Goal: Communication & Community: Answer question/provide support

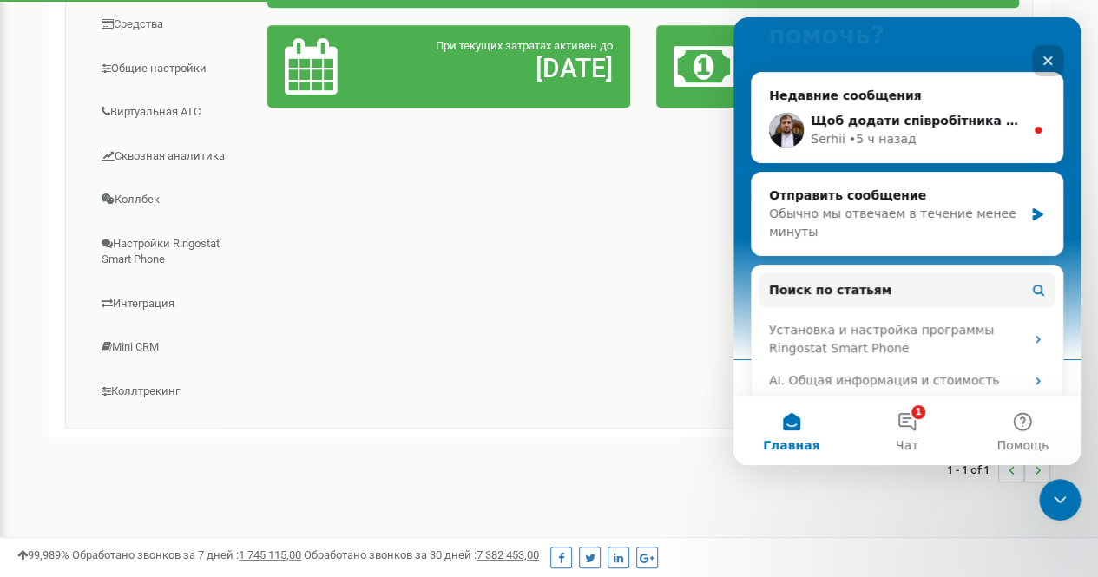
scroll to position [87, 0]
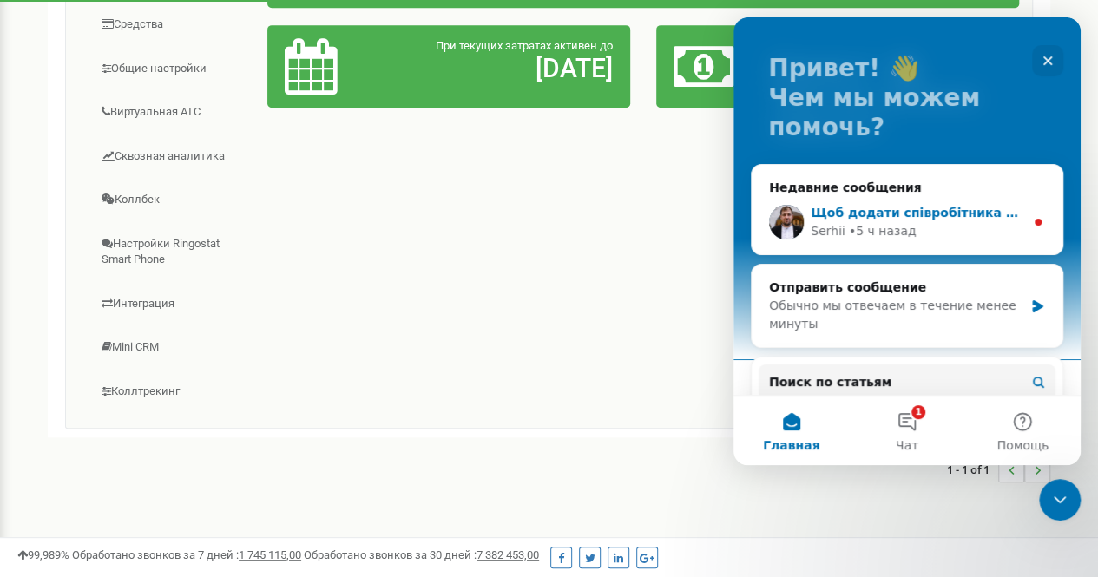
click at [968, 199] on div "Щоб додати співробітника з цим номером також потрібно ПІБ або (Прізвище/Ім'я) […" at bounding box center [906, 222] width 311 height 64
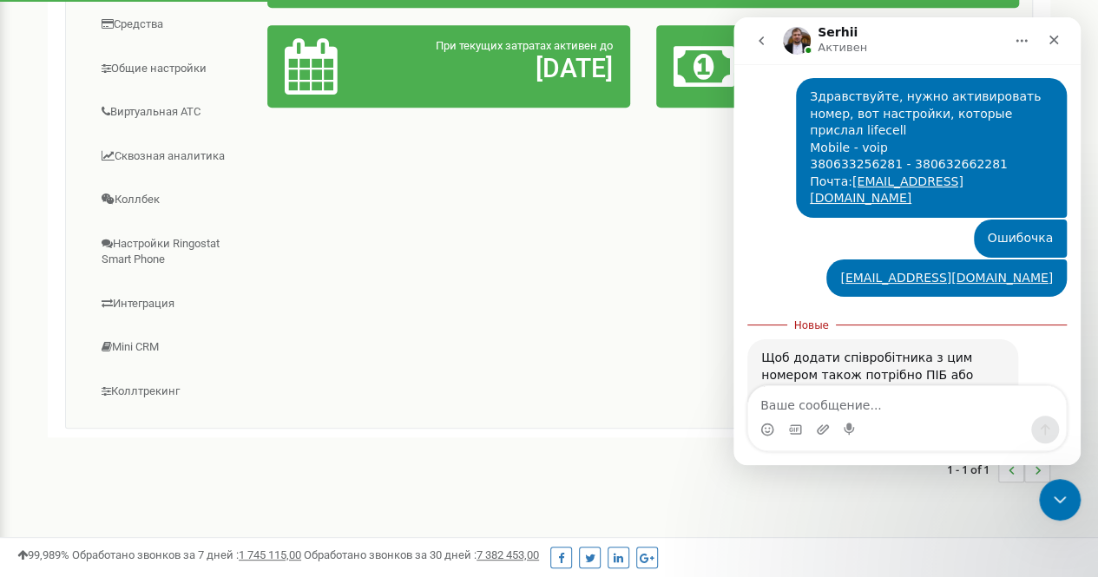
scroll to position [692, 0]
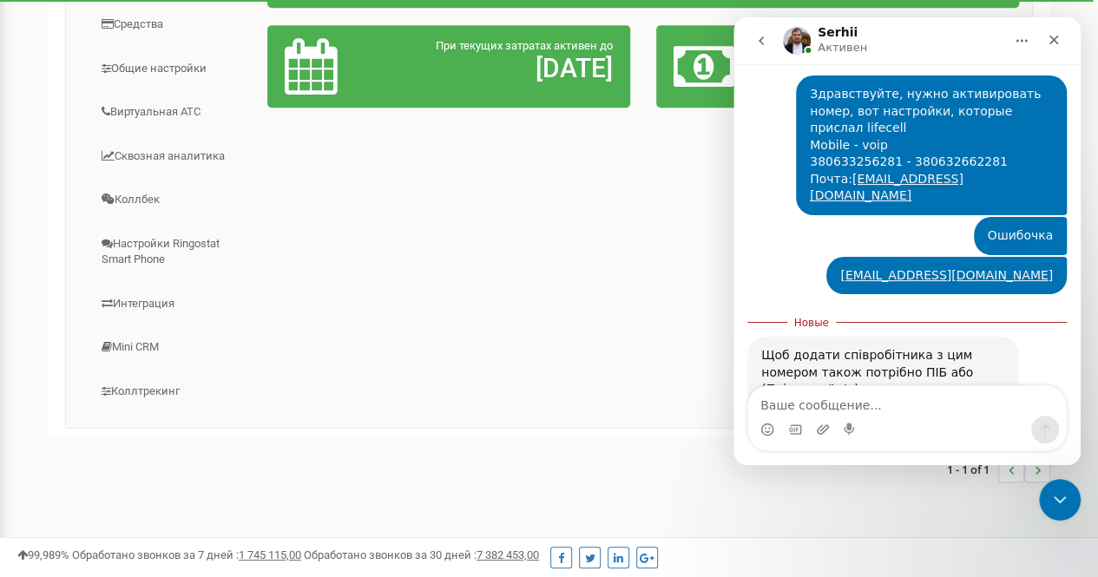
drag, startPoint x: 901, startPoint y: 330, endPoint x: 774, endPoint y: 294, distance: 132.4
click at [773, 347] on div "Щоб додати співробітника з цим номером також потрібно ПІБ або (Прізвище/Ім'я) […" at bounding box center [882, 402] width 243 height 111
click at [875, 407] on div "[PERSON_NAME] проєкту за нового співробітника виросте на 2,7$ / 30 днів." at bounding box center [882, 432] width 243 height 51
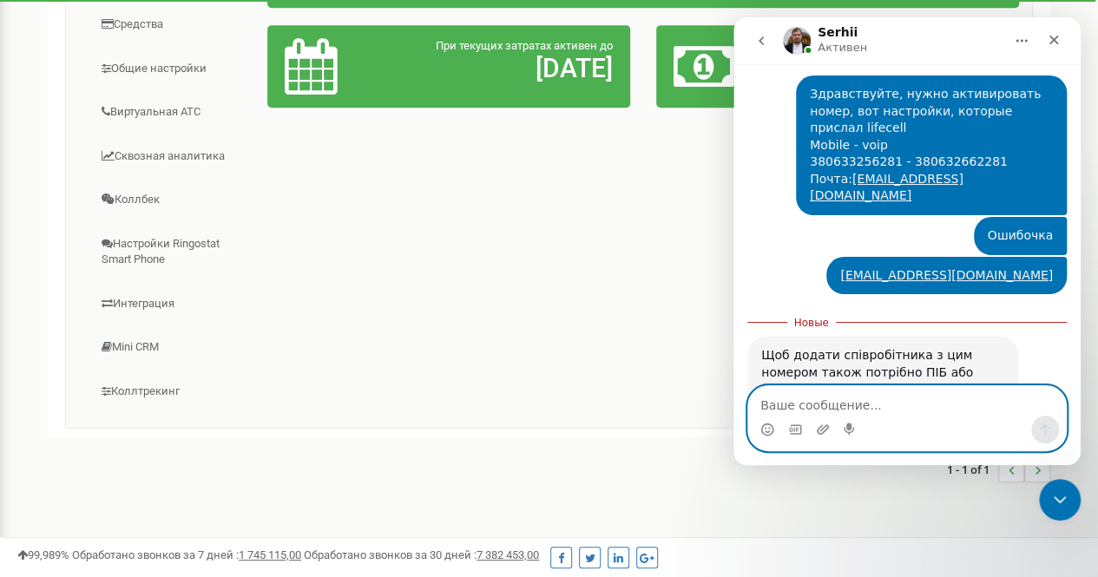
click at [901, 403] on textarea "Ваше сообщение..." at bounding box center [907, 400] width 318 height 29
type textarea "U"
drag, startPoint x: 745, startPoint y: 404, endPoint x: 690, endPoint y: 403, distance: 55.6
click at [733, 403] on html "[PERSON_NAME] [PERSON_NAME] каждый день помогает бизнесу эффективнее управлять …" at bounding box center [906, 241] width 347 height 448
paste textarea "[PERSON_NAME]"
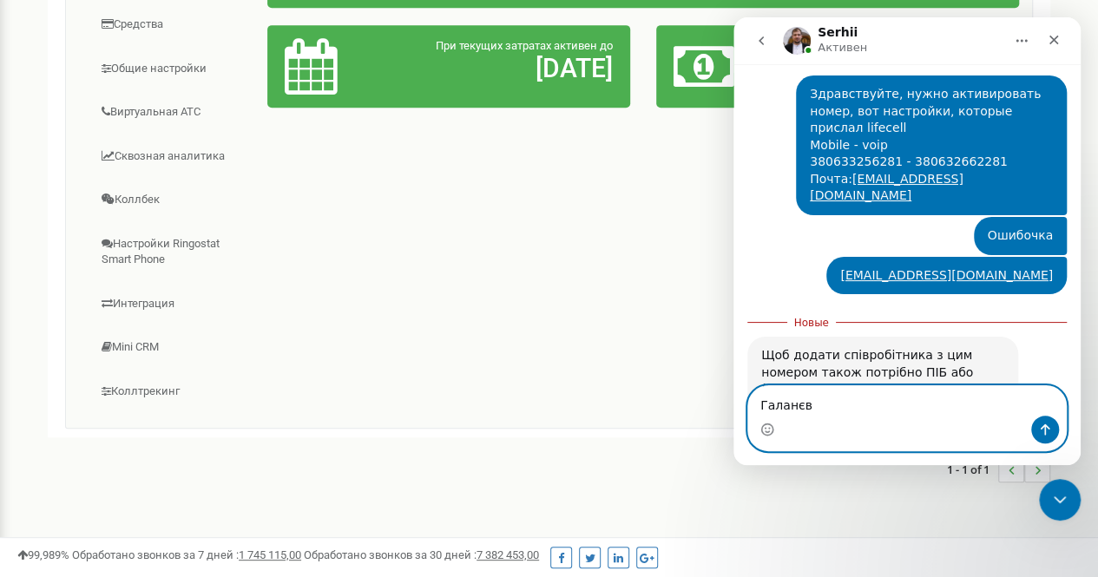
type textarea "[PERSON_NAME]"
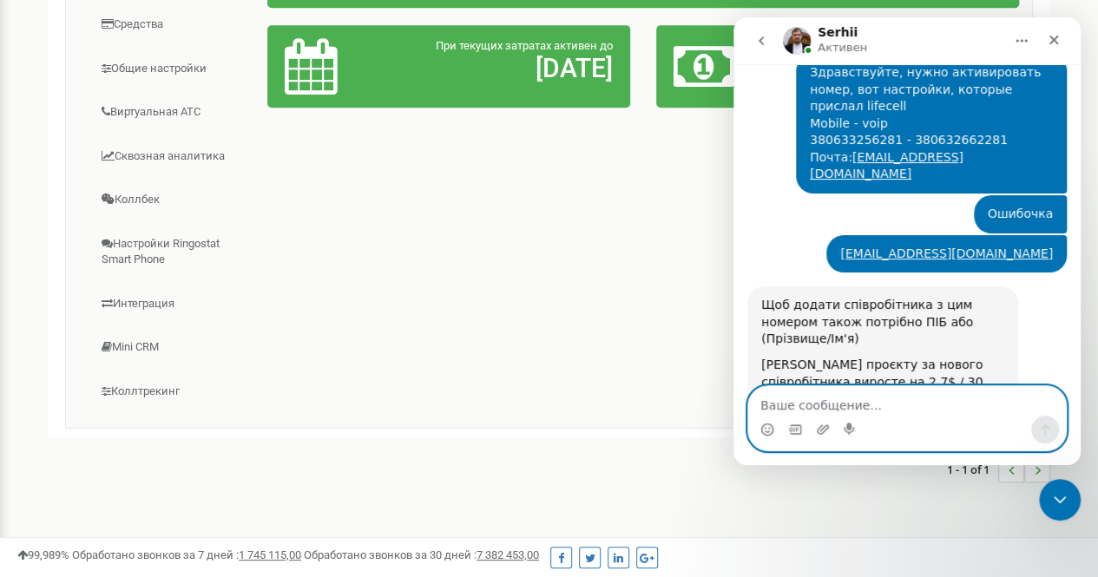
scroll to position [715, 0]
type textarea "j"
type textarea "Окей)"
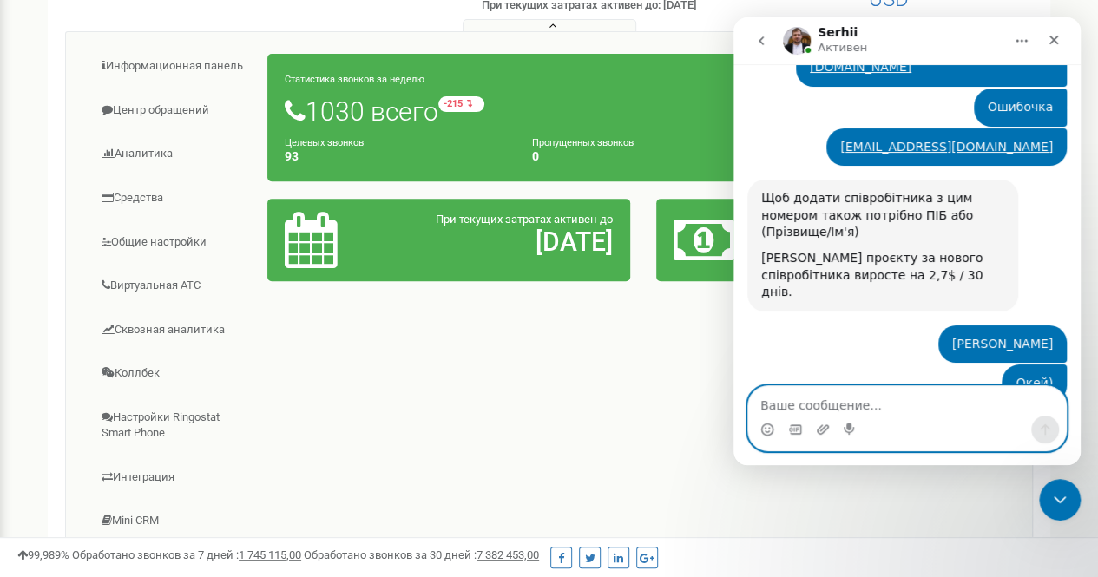
scroll to position [823, 0]
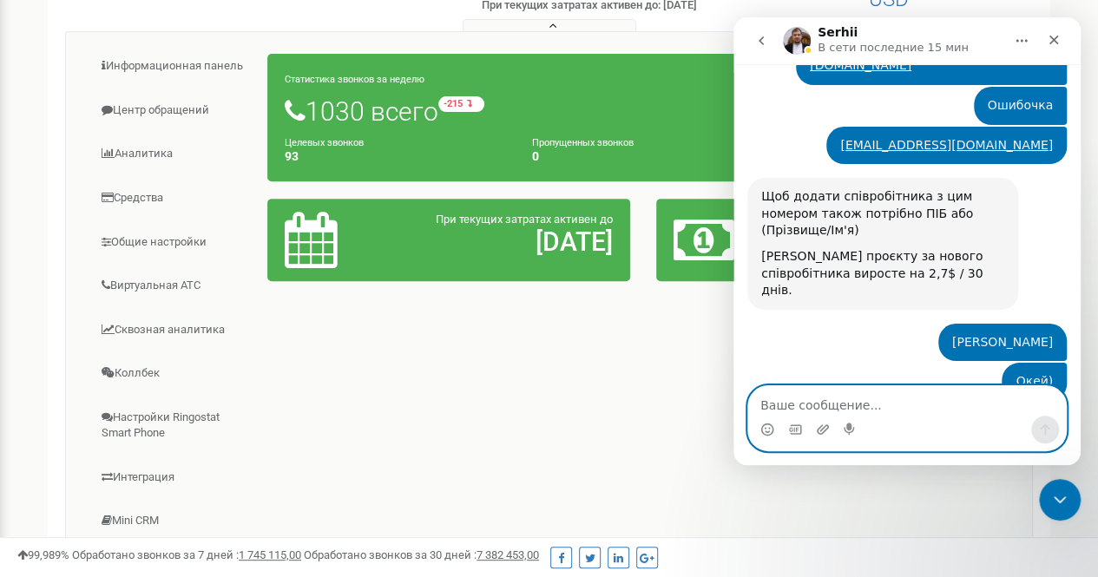
click at [902, 398] on textarea "Ваше сообщение..." at bounding box center [907, 400] width 318 height 29
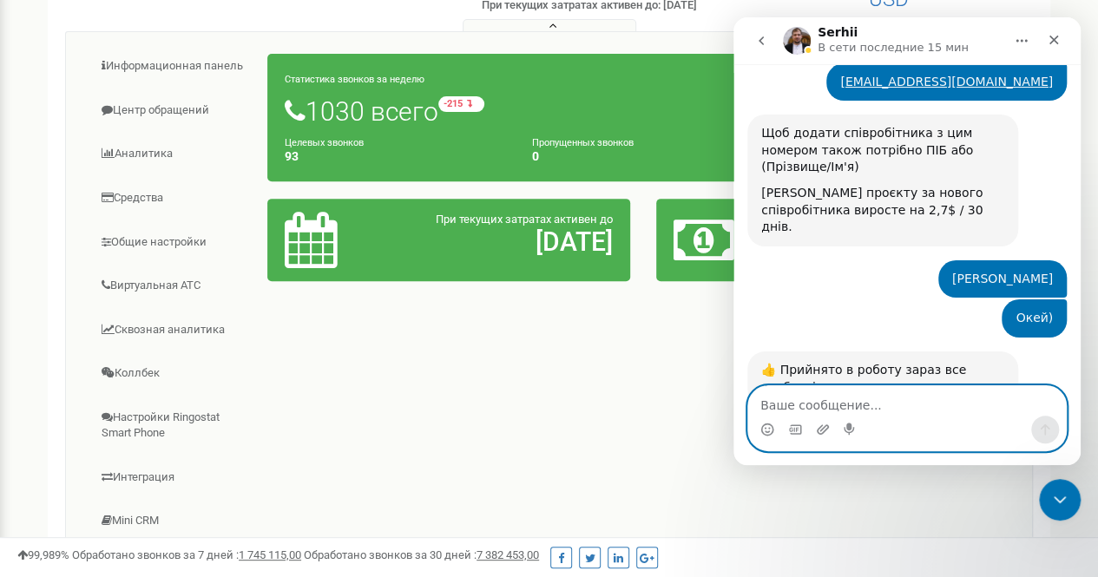
scroll to position [890, 0]
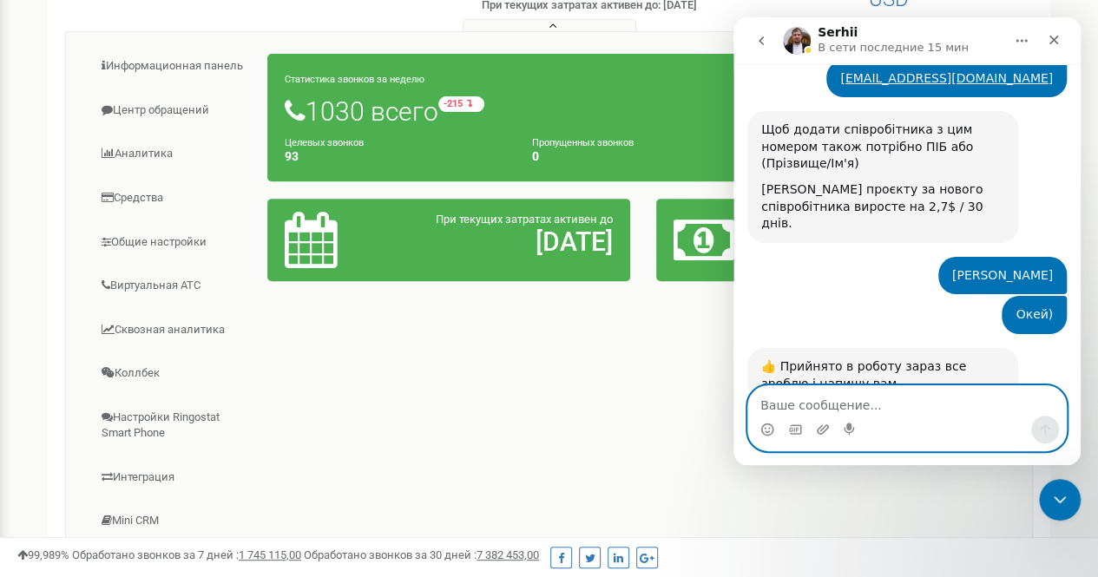
drag, startPoint x: 1208, startPoint y: 379, endPoint x: 761, endPoint y: 385, distance: 446.9
click at [881, 404] on textarea "Ваше сообщение..." at bounding box center [907, 400] width 318 height 29
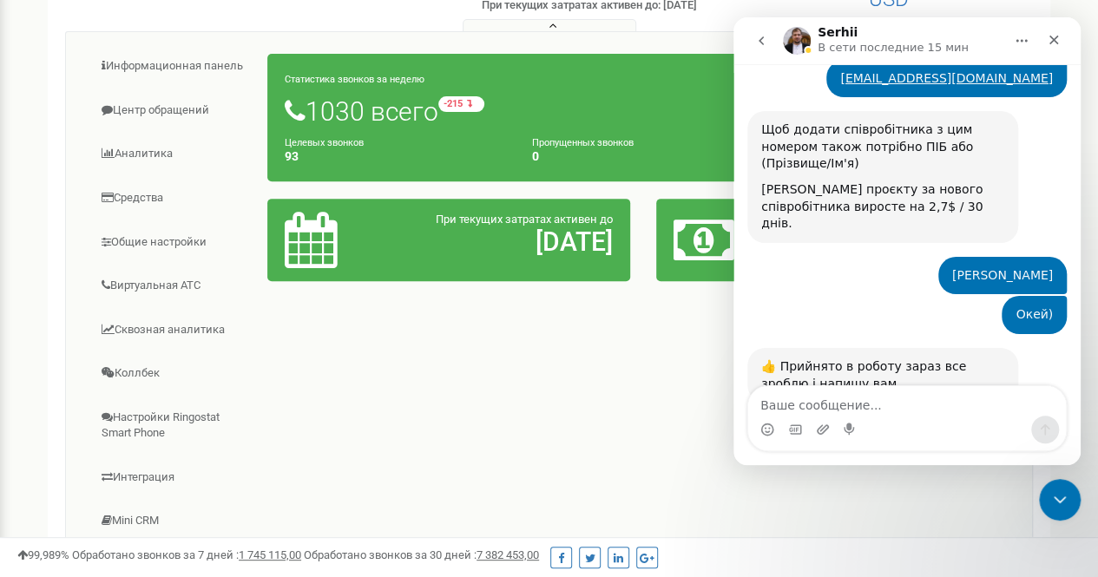
click at [363, 345] on div "Информационная панель Центр обращений Аналитика Средства 0" at bounding box center [548, 316] width 967 height 570
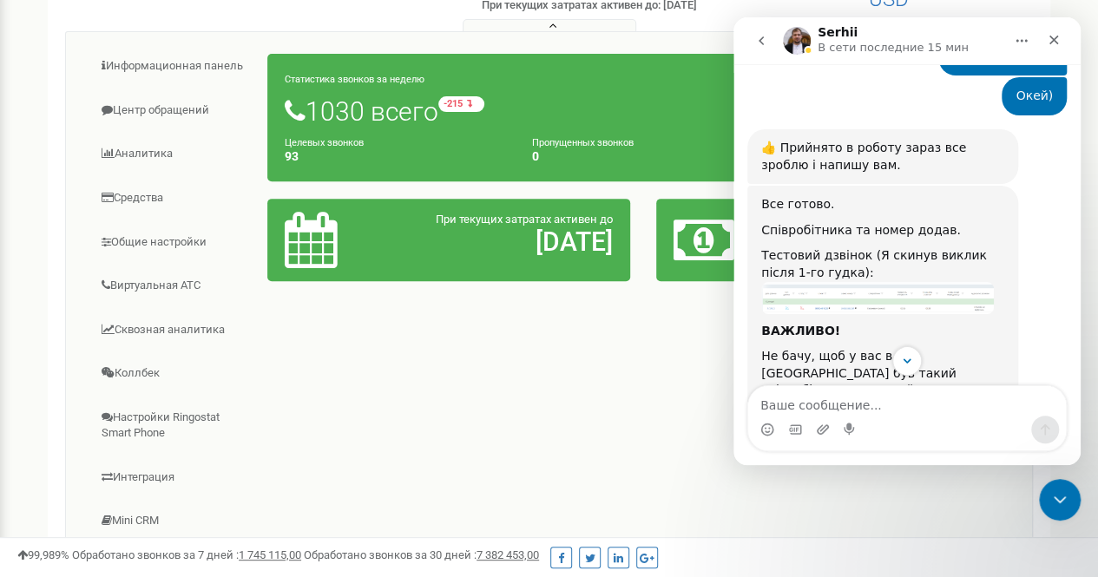
scroll to position [1133, 0]
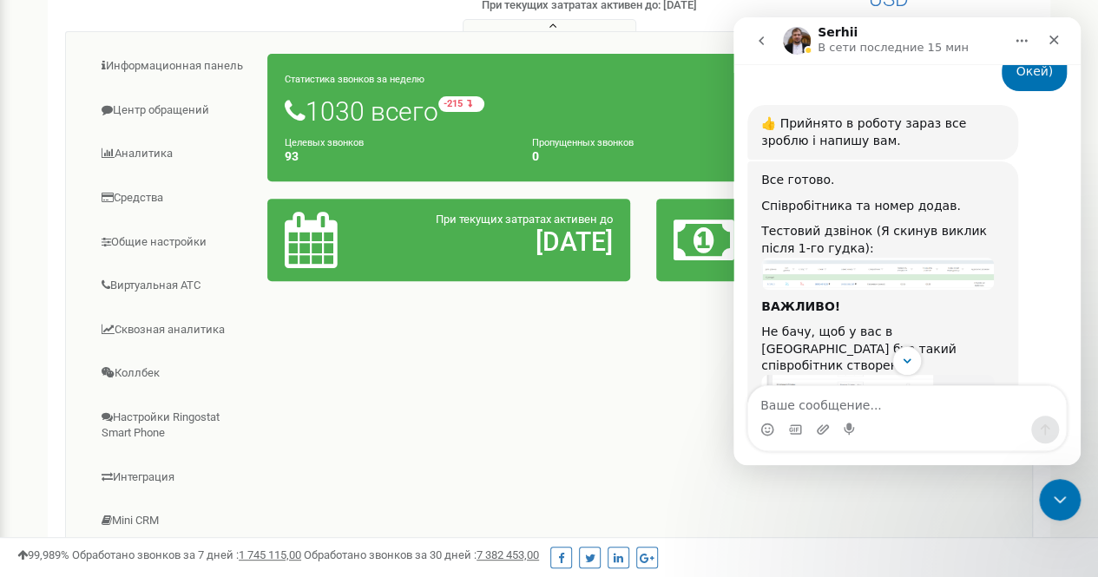
click at [865, 375] on img "Serhii говорит…" at bounding box center [877, 427] width 233 height 104
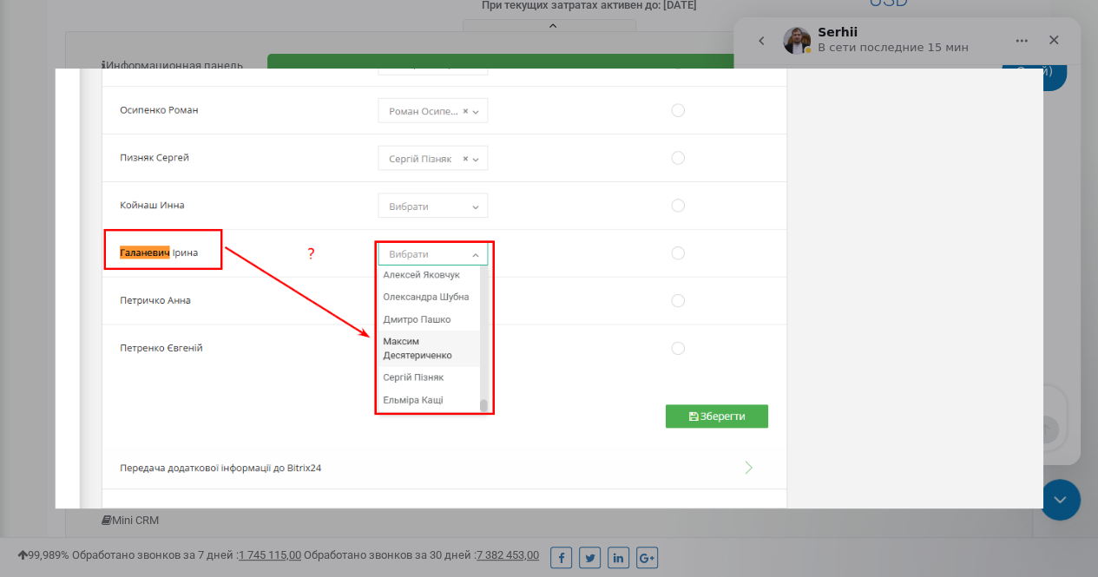
scroll to position [0, 0]
click at [754, 509] on div "Мессенджер Intercom" at bounding box center [549, 288] width 1098 height 577
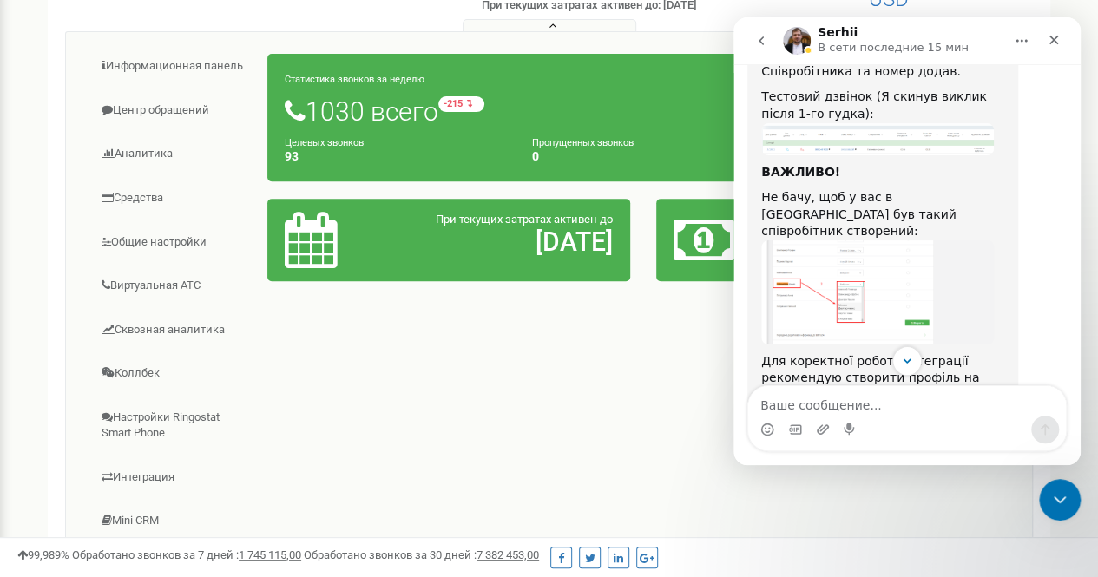
scroll to position [1307, 0]
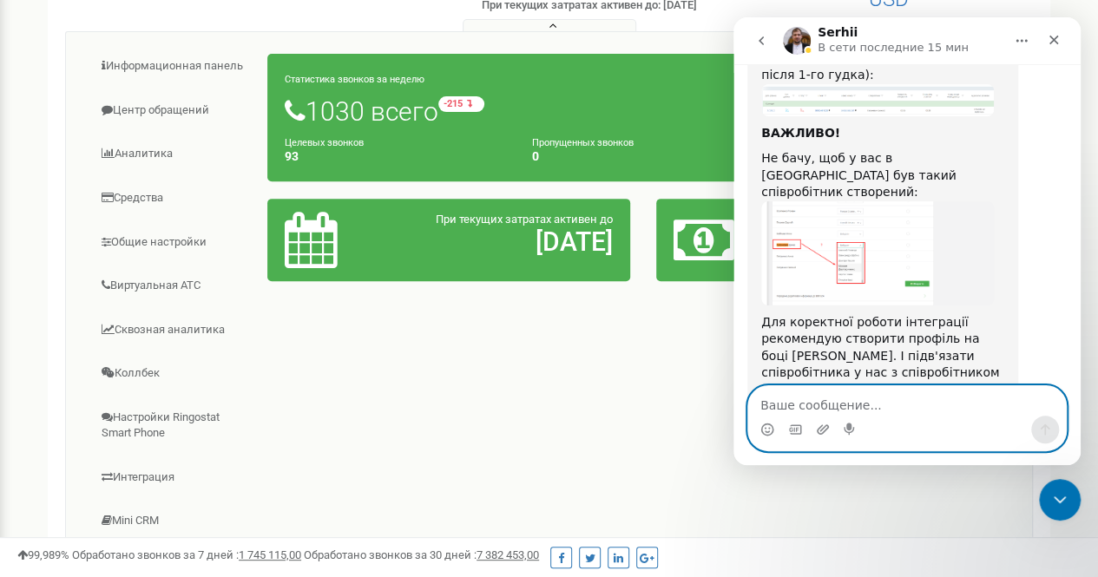
click at [823, 395] on textarea "Ваше сообщение..." at bounding box center [907, 400] width 318 height 29
type textarea "Д"
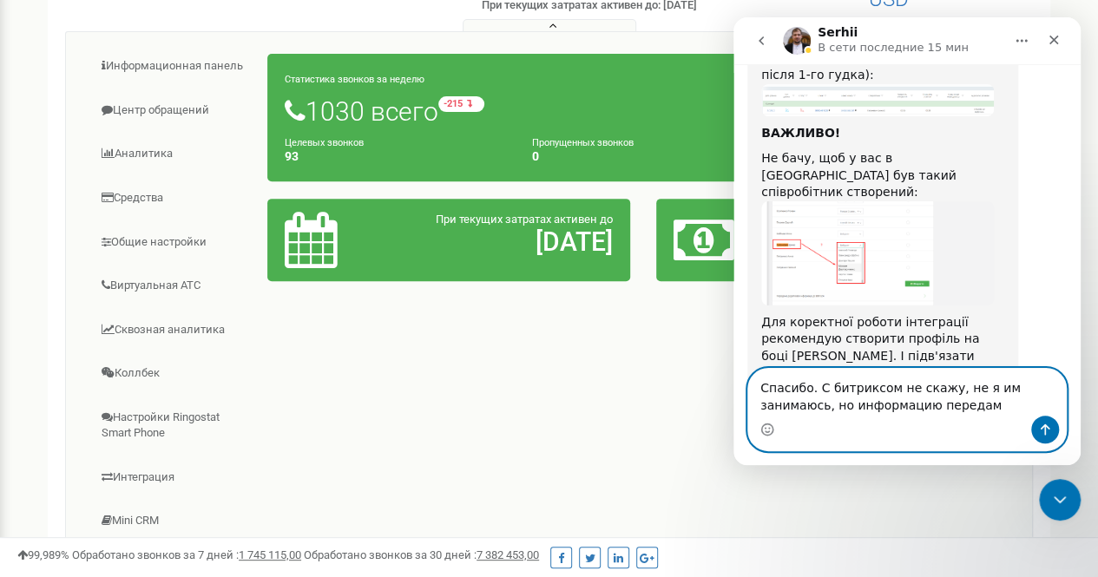
type textarea "Спасибо. С битриксом не скажу, не я им занимаюсь, но информацию передам)"
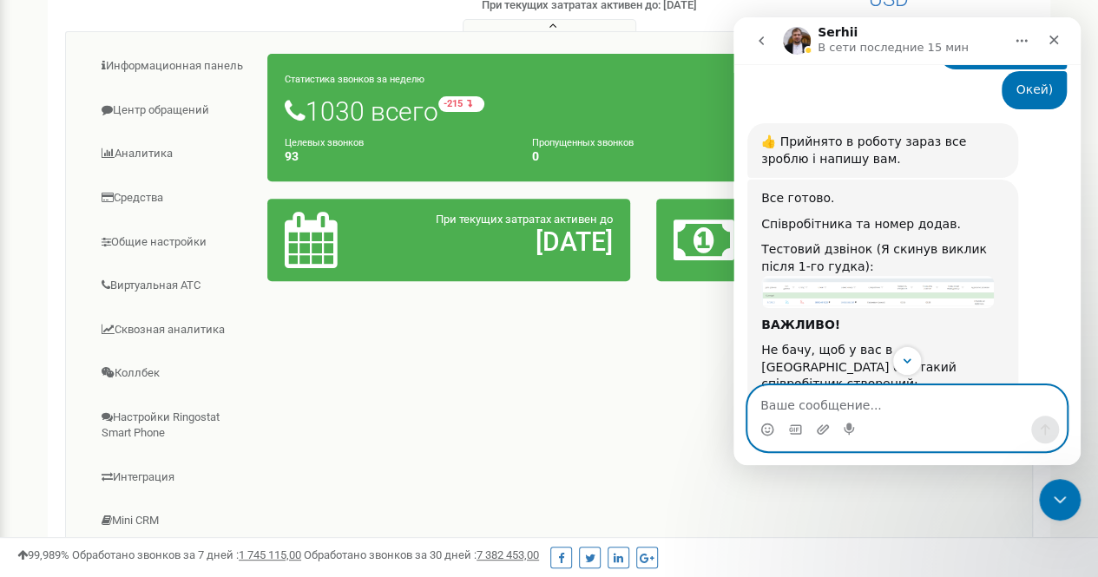
scroll to position [1028, 0]
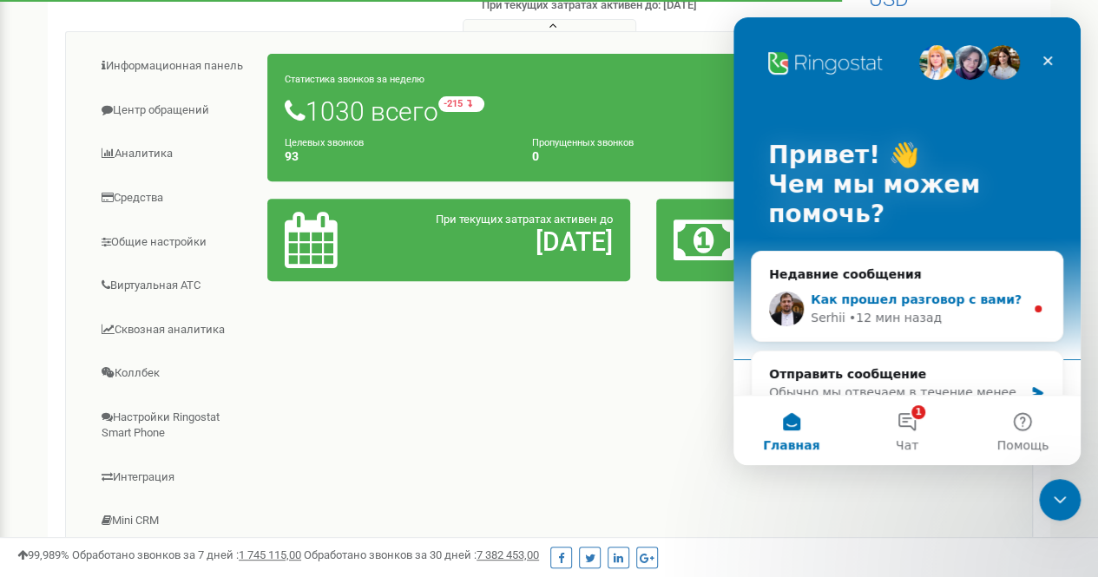
click at [940, 293] on span "Как прошел разговор с вами?" at bounding box center [915, 299] width 211 height 14
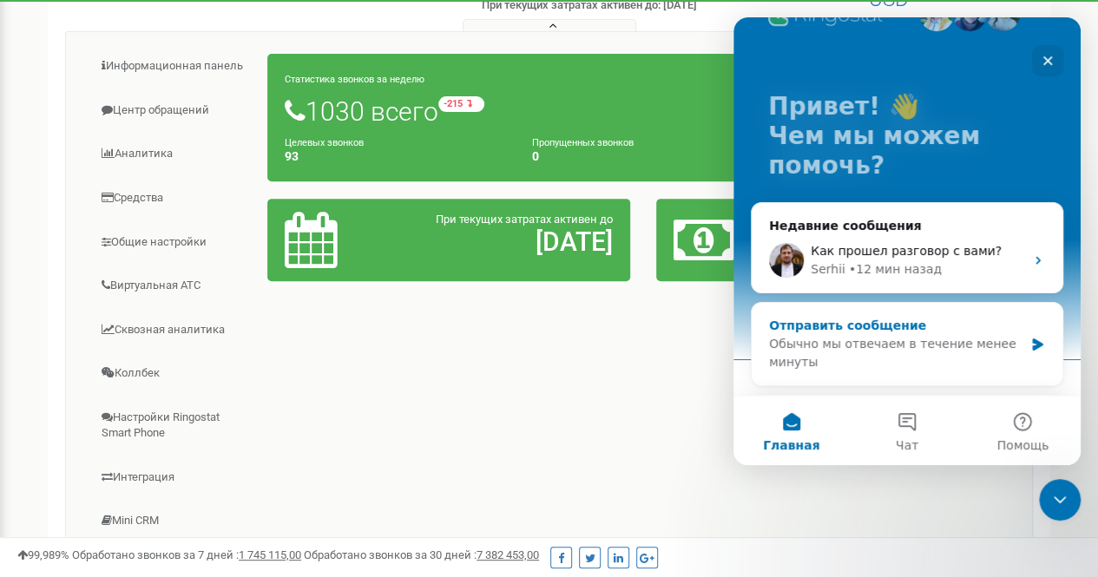
scroll to position [87, 0]
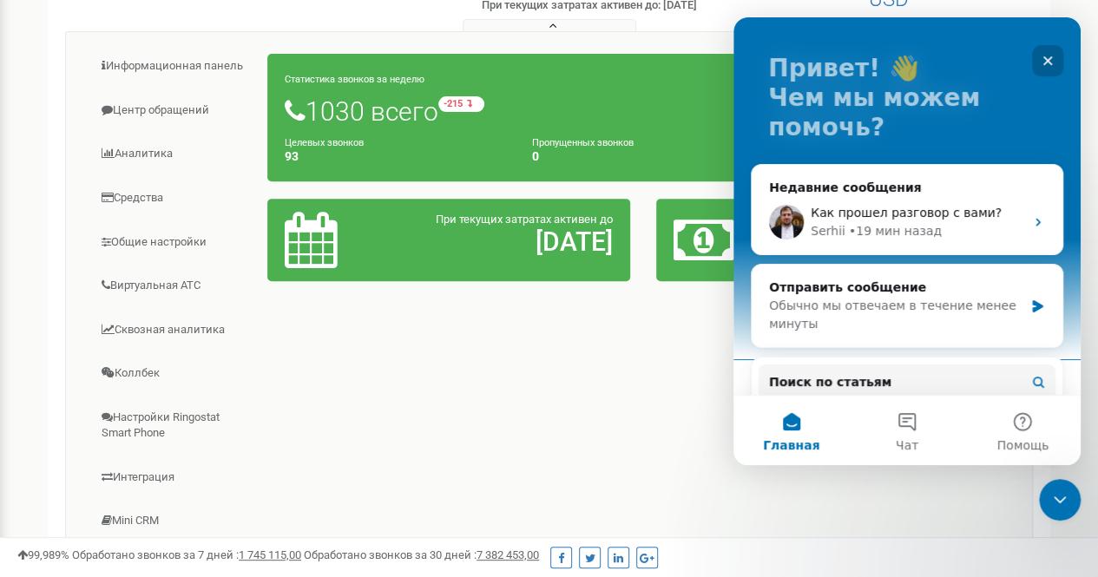
click at [1048, 54] on icon "Закрыть" at bounding box center [1047, 61] width 14 height 14
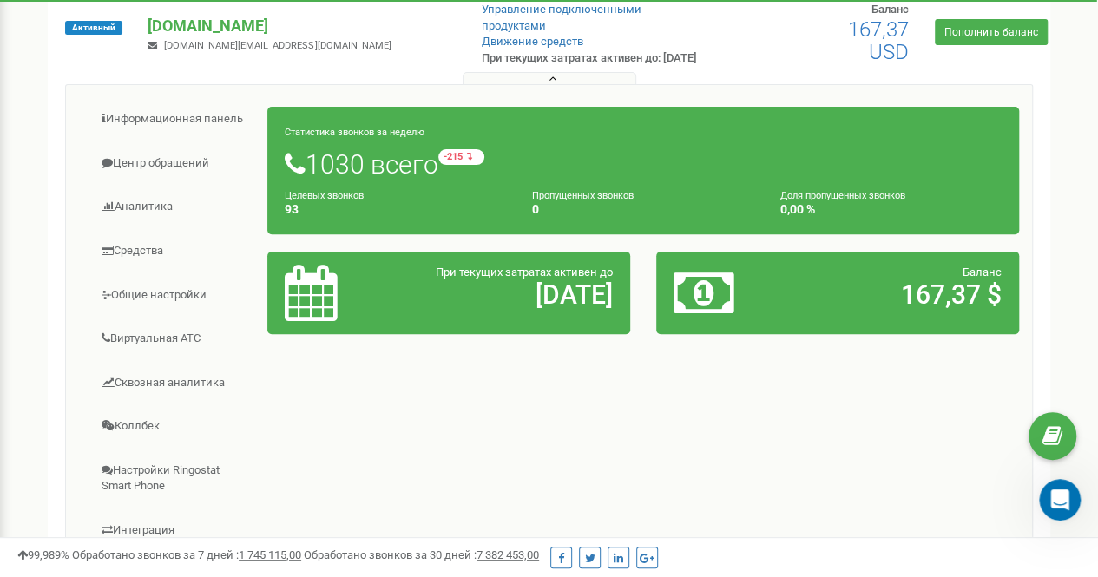
scroll to position [29, 0]
